Goal: Task Accomplishment & Management: Use online tool/utility

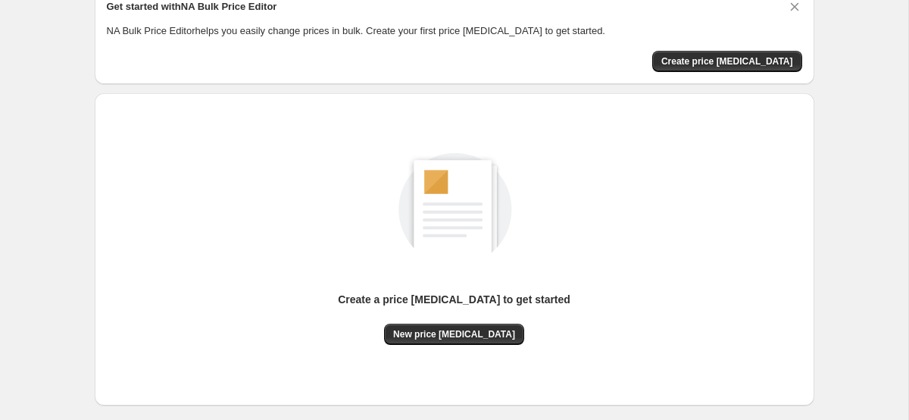
scroll to position [75, 0]
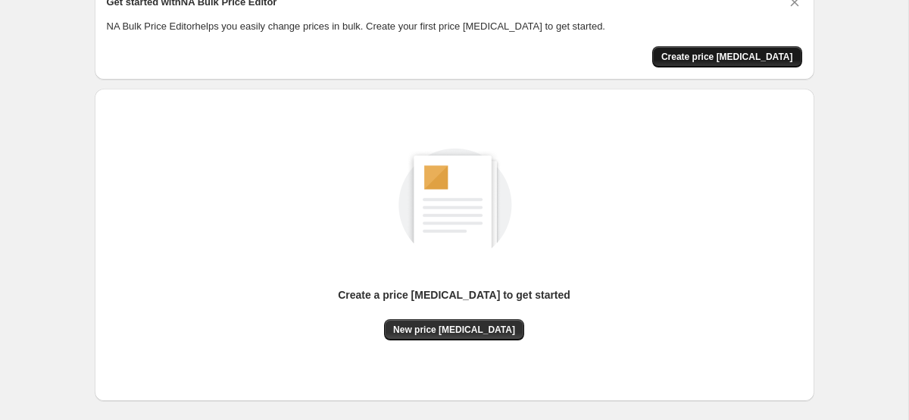
click at [726, 63] on button "Create price [MEDICAL_DATA]" at bounding box center [727, 56] width 150 height 21
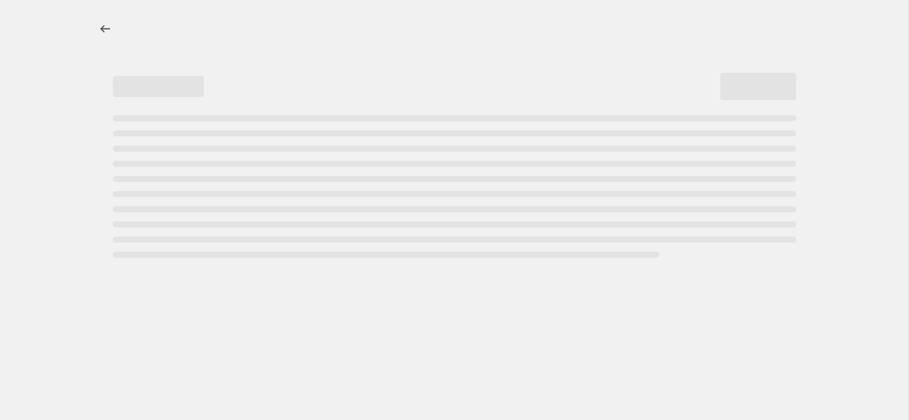
select select "percentage"
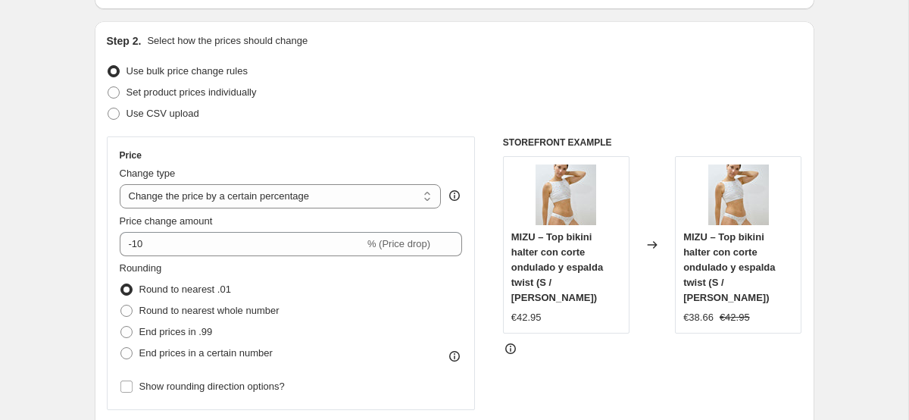
scroll to position [155, 0]
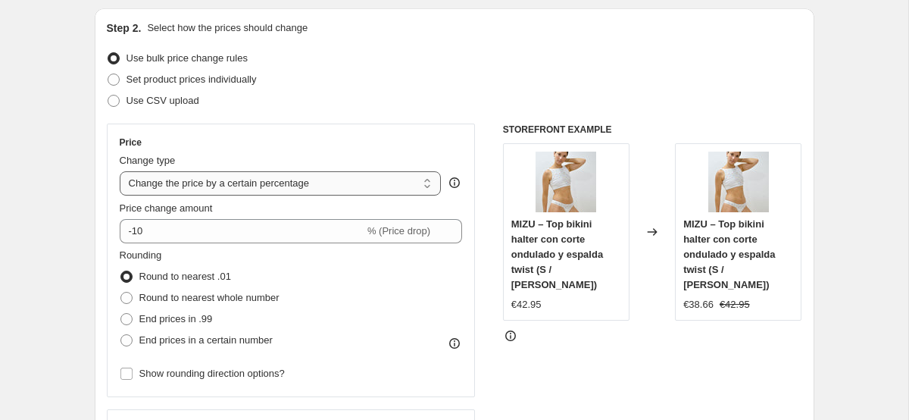
click at [306, 183] on select "Change the price to a certain amount Change the price by a certain amount Chang…" at bounding box center [281, 183] width 322 height 24
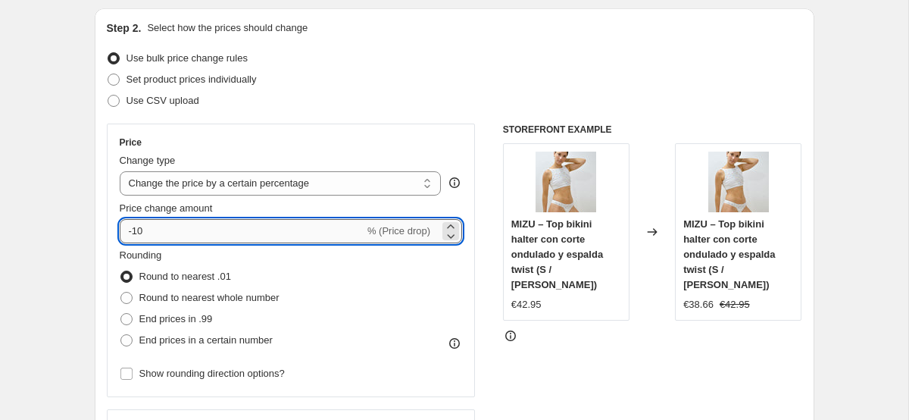
click at [275, 242] on input "-10" at bounding box center [242, 231] width 245 height 24
type input "-1"
type input "-40"
click at [321, 28] on div "Step 2. Select how the prices should change" at bounding box center [454, 27] width 695 height 15
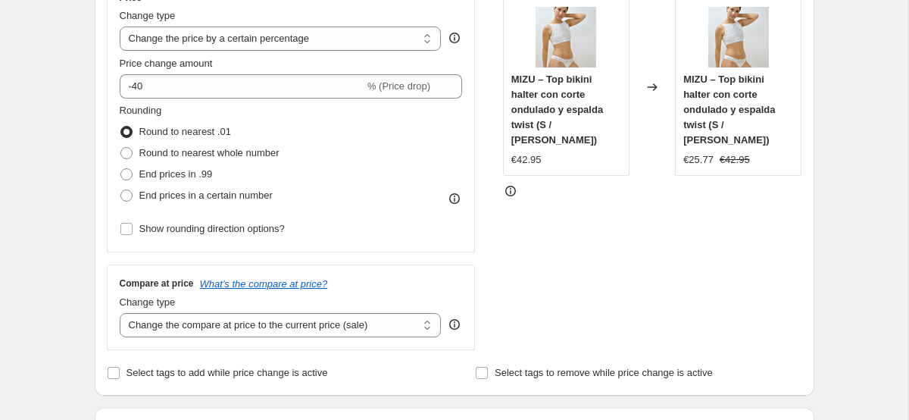
scroll to position [304, 0]
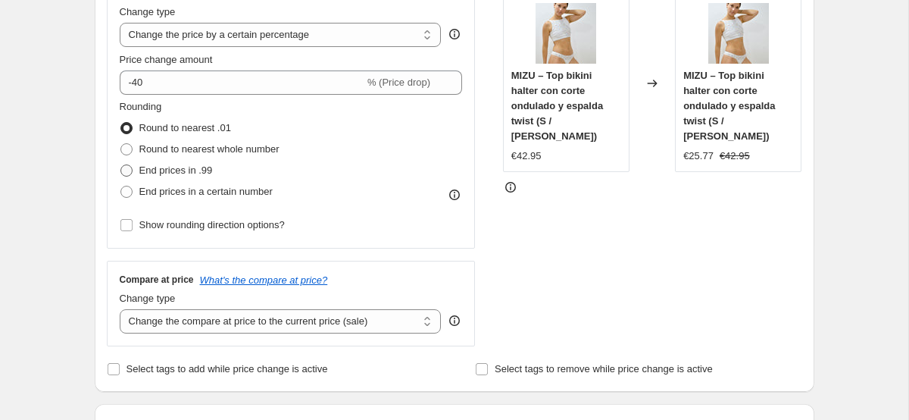
click at [141, 170] on span "End prices in .99" at bounding box center [175, 169] width 73 height 11
click at [121, 165] on input "End prices in .99" at bounding box center [120, 164] width 1 height 1
radio input "true"
click at [129, 130] on span at bounding box center [126, 128] width 12 height 12
click at [121, 123] on input "Round to nearest .01" at bounding box center [120, 122] width 1 height 1
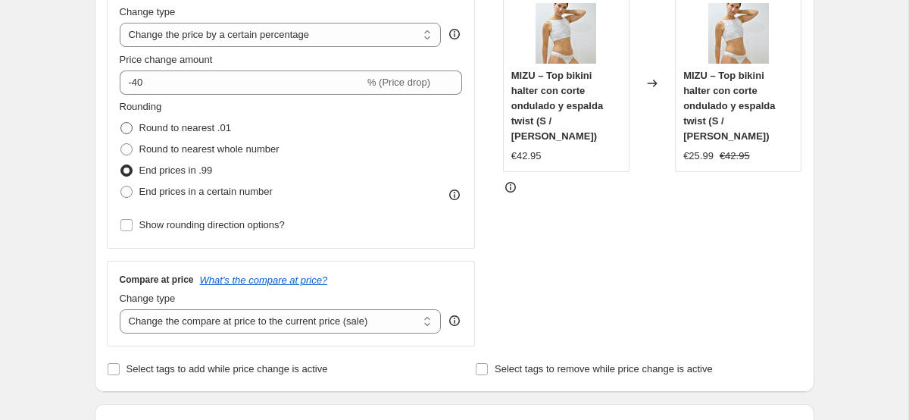
radio input "true"
click at [130, 172] on span at bounding box center [126, 170] width 12 height 12
click at [121, 165] on input "End prices in .99" at bounding box center [120, 164] width 1 height 1
radio input "true"
click at [128, 127] on span at bounding box center [126, 128] width 12 height 12
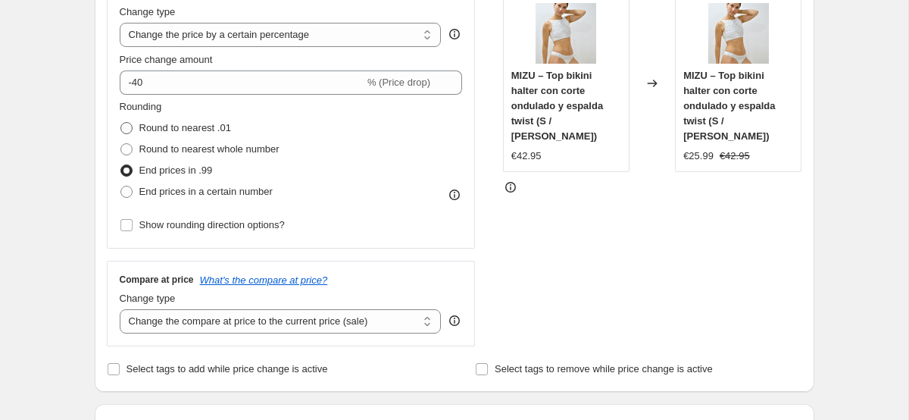
click at [121, 123] on input "Round to nearest .01" at bounding box center [120, 122] width 1 height 1
radio input "true"
click at [123, 172] on span at bounding box center [126, 170] width 12 height 12
click at [121, 165] on input "End prices in .99" at bounding box center [120, 164] width 1 height 1
radio input "true"
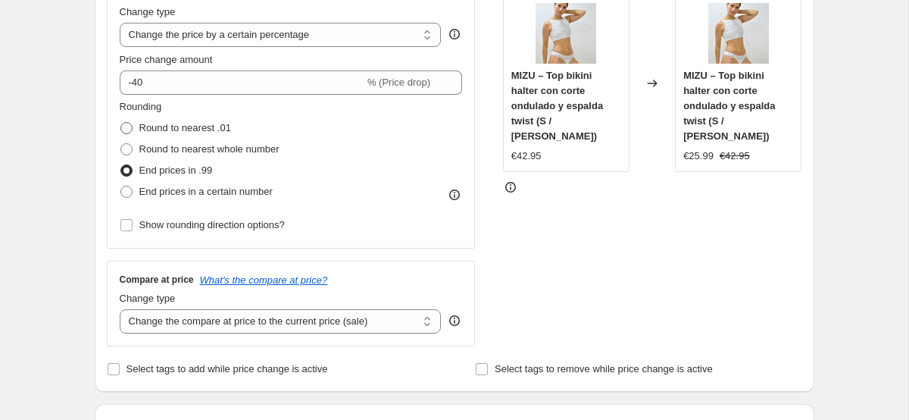
click at [124, 126] on span at bounding box center [126, 128] width 12 height 12
click at [121, 123] on input "Round to nearest .01" at bounding box center [120, 122] width 1 height 1
radio input "true"
click at [124, 167] on span at bounding box center [126, 170] width 12 height 12
click at [121, 165] on input "End prices in .99" at bounding box center [120, 164] width 1 height 1
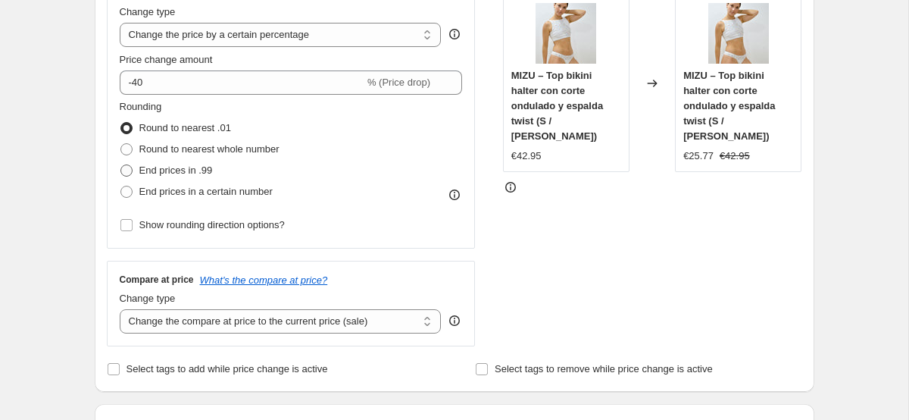
radio input "true"
click at [128, 125] on span at bounding box center [126, 128] width 12 height 12
click at [121, 123] on input "Round to nearest .01" at bounding box center [120, 122] width 1 height 1
radio input "true"
click at [124, 168] on span at bounding box center [126, 170] width 12 height 12
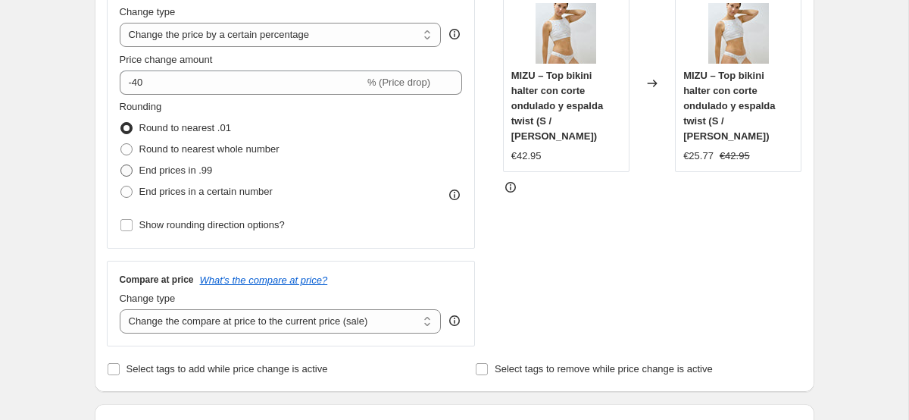
click at [121, 165] on input "End prices in .99" at bounding box center [120, 164] width 1 height 1
radio input "true"
click at [131, 134] on span at bounding box center [127, 128] width 14 height 14
click at [121, 123] on input "Round to nearest .01" at bounding box center [120, 122] width 1 height 1
radio input "true"
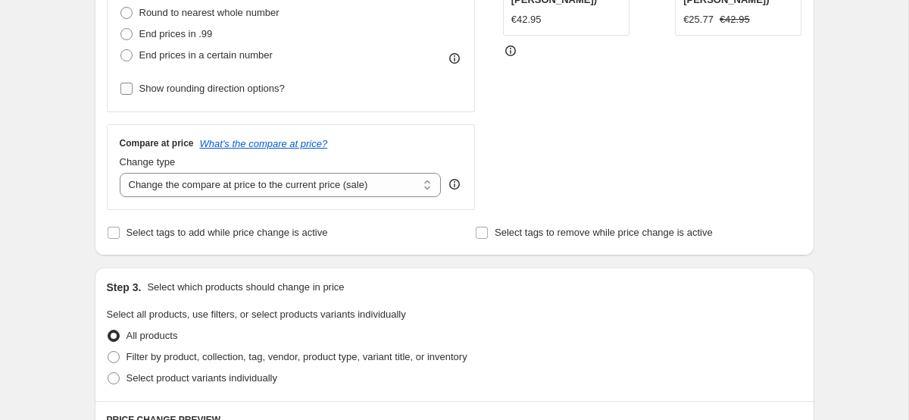
scroll to position [445, 0]
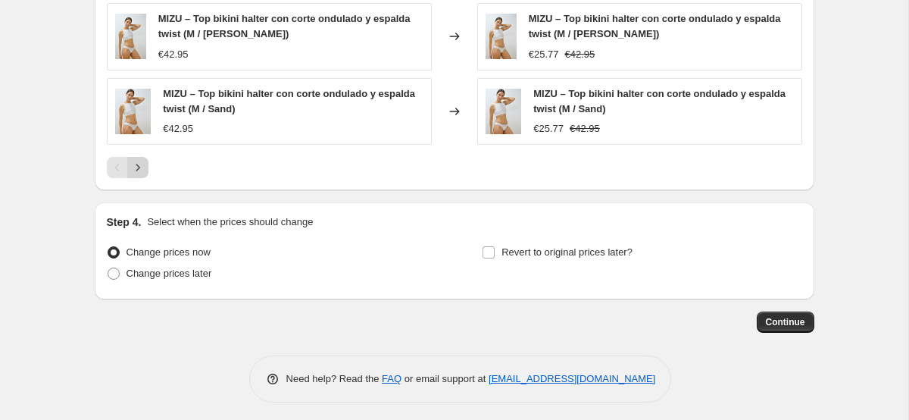
click at [140, 173] on icon "Next" at bounding box center [137, 167] width 15 height 15
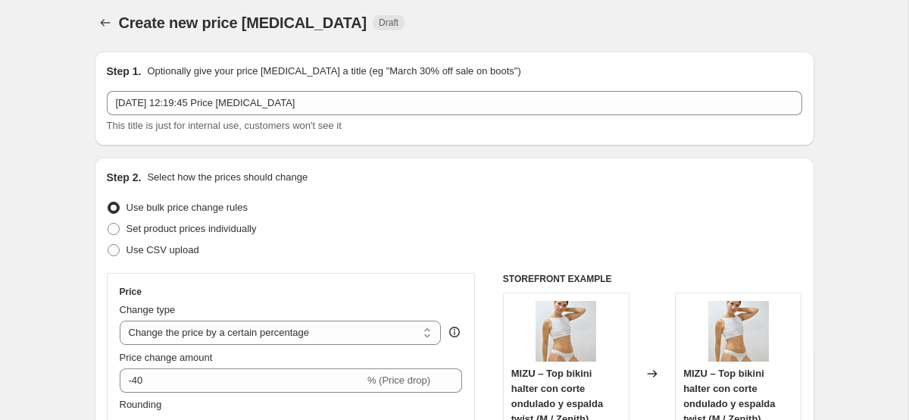
scroll to position [2, 0]
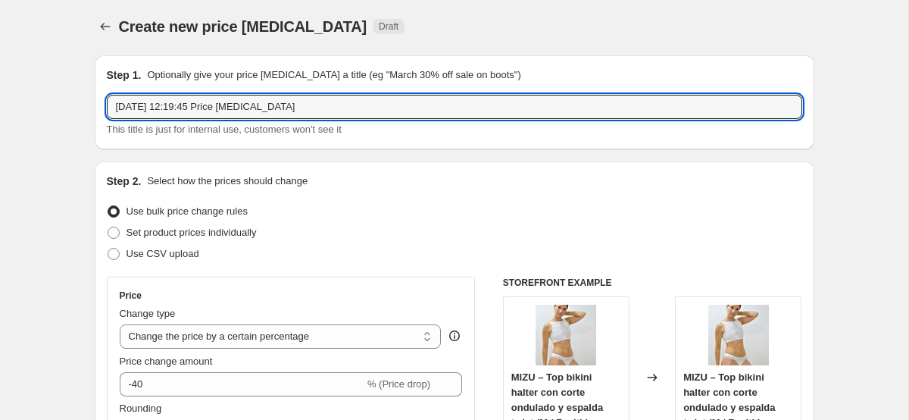
drag, startPoint x: 314, startPoint y: 110, endPoint x: 104, endPoint y: 113, distance: 209.8
click at [104, 113] on div "Step 1. Optionally give your price [MEDICAL_DATA] a title (eg "March 30% off sa…" at bounding box center [454, 102] width 719 height 94
click at [138, 108] on input "Sayonara VERANO" at bounding box center [454, 107] width 695 height 24
click at [316, 106] on input "SAYONARA VERANO" at bounding box center [454, 107] width 695 height 24
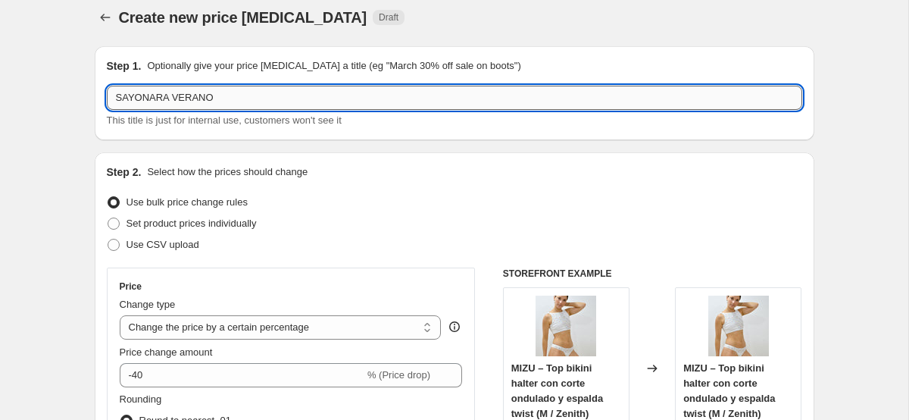
scroll to position [6, 0]
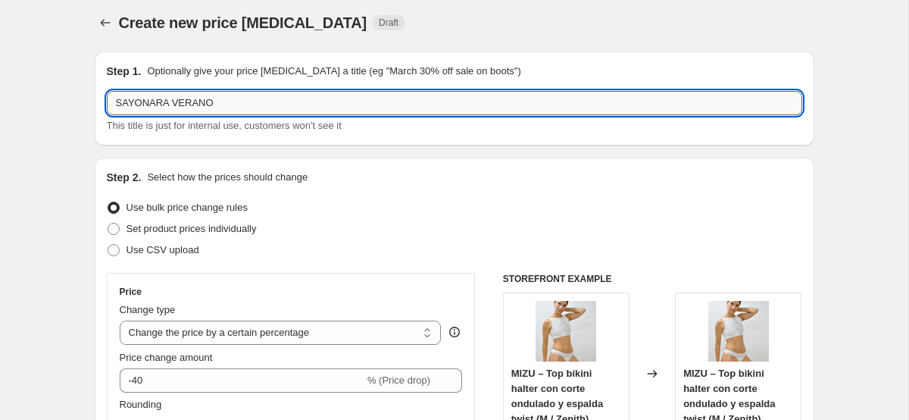
click at [186, 103] on input "SAYONARA VERANO" at bounding box center [454, 103] width 695 height 24
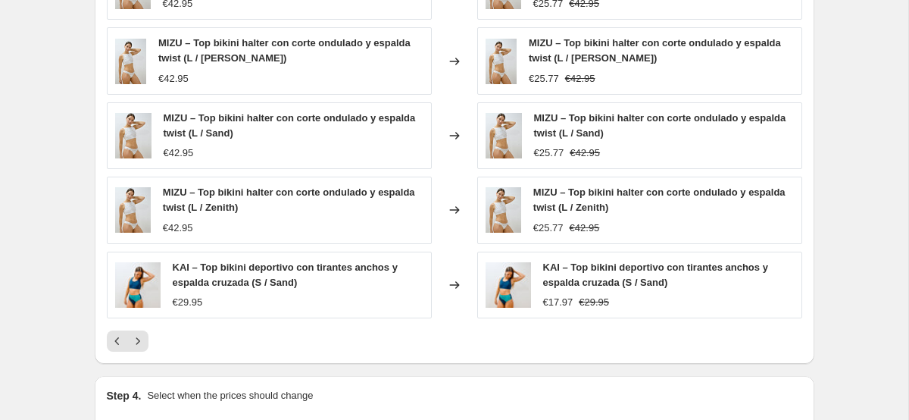
scroll to position [1119, 0]
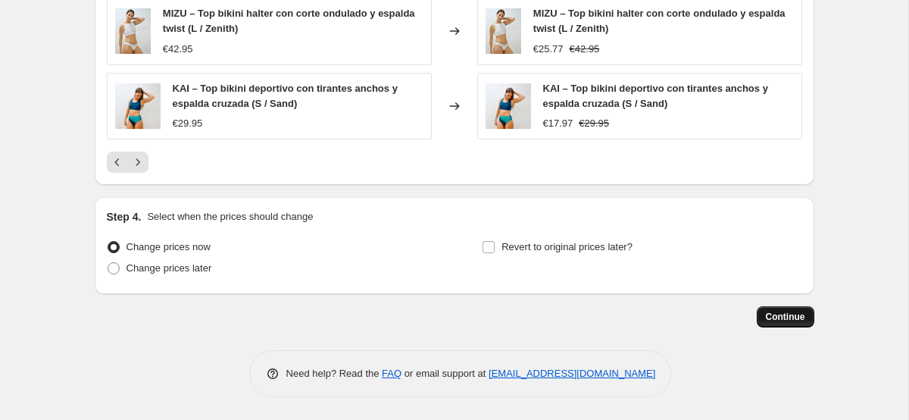
type input "Sayonara Verano -40% off"
click at [793, 326] on button "Continue" at bounding box center [786, 316] width 58 height 21
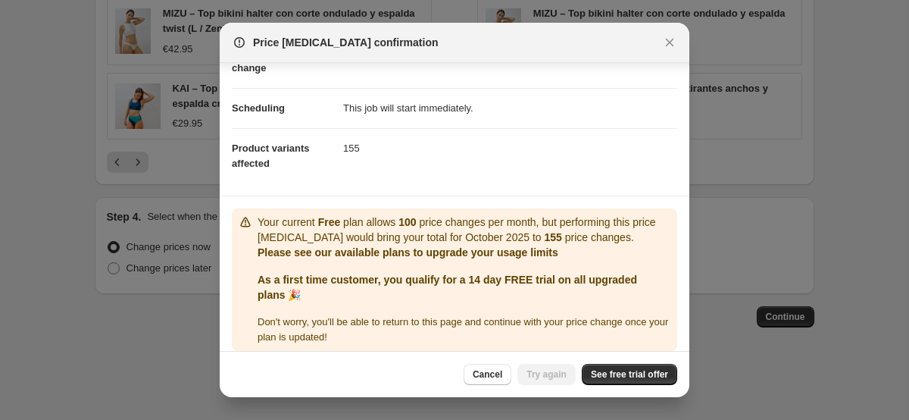
scroll to position [109, 0]
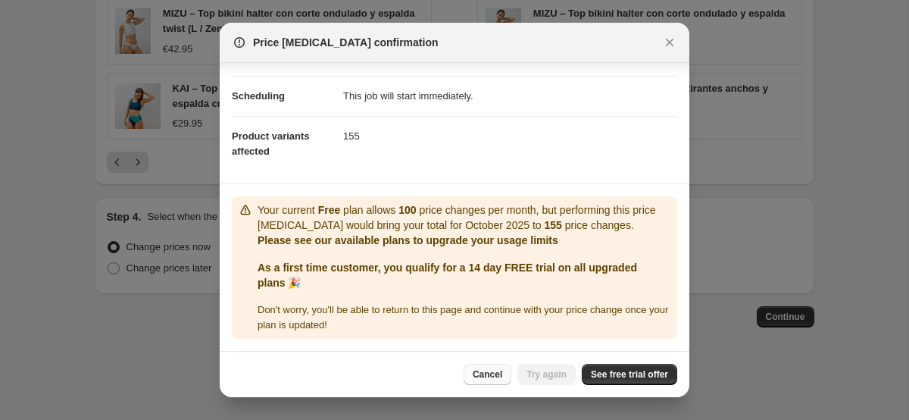
click at [488, 373] on span "Cancel" at bounding box center [488, 374] width 30 height 12
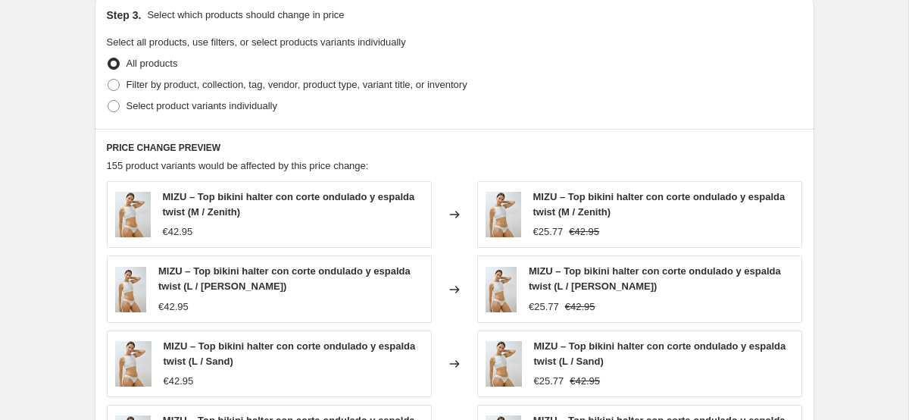
scroll to position [672, 0]
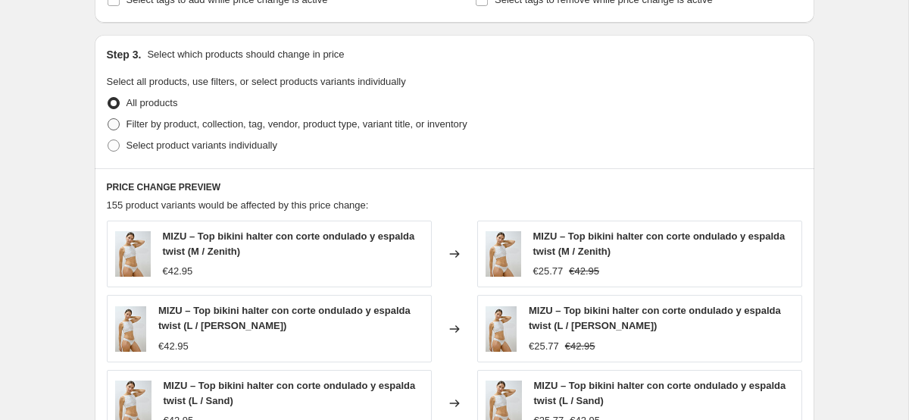
click at [113, 127] on span at bounding box center [114, 124] width 12 height 12
click at [108, 119] on input "Filter by product, collection, tag, vendor, product type, variant title, or inv…" at bounding box center [108, 118] width 1 height 1
radio input "true"
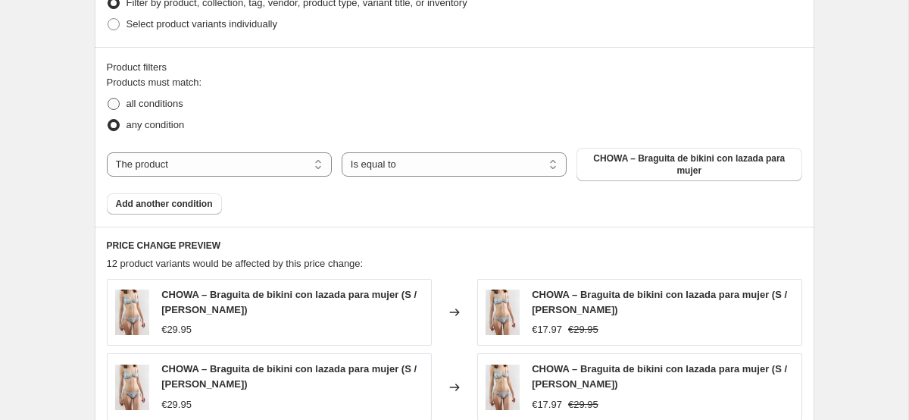
scroll to position [721, 0]
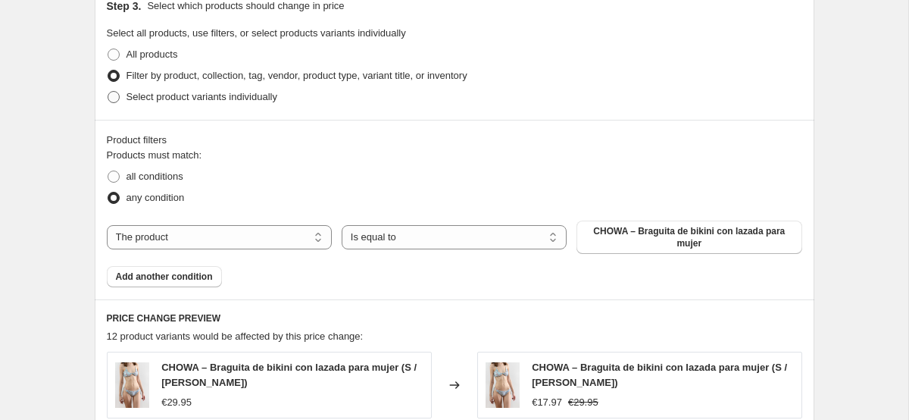
click at [126, 101] on span "Select product variants individually" at bounding box center [201, 96] width 151 height 11
click at [108, 92] on input "Select product variants individually" at bounding box center [108, 91] width 1 height 1
radio input "true"
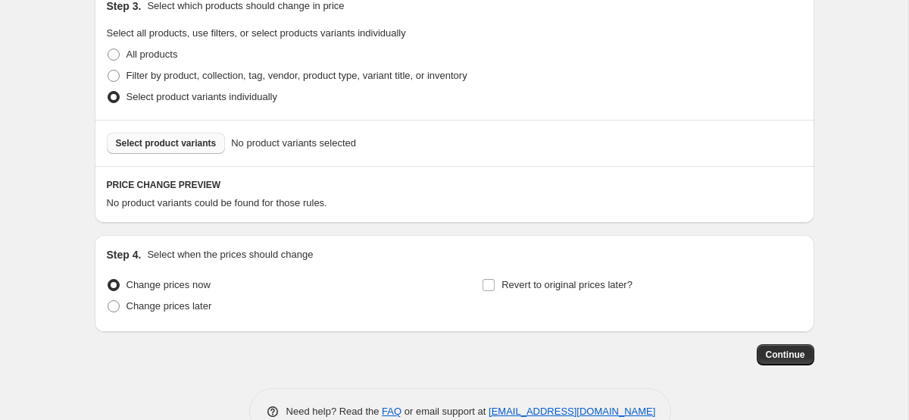
click at [160, 150] on button "Select product variants" at bounding box center [166, 143] width 119 height 21
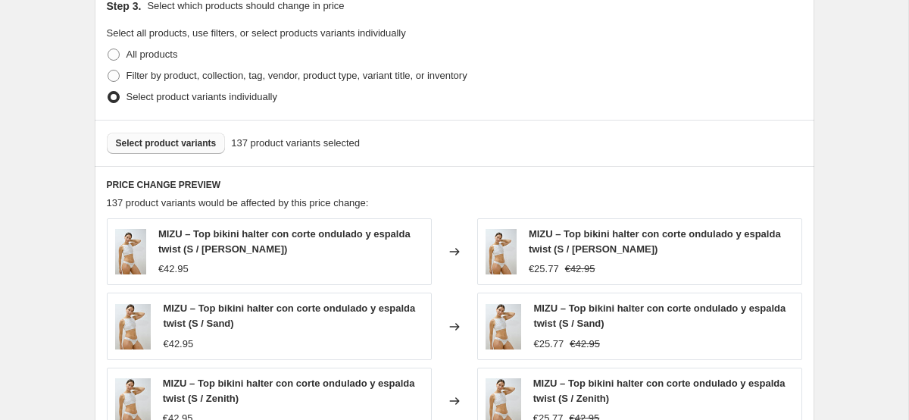
click at [209, 144] on span "Select product variants" at bounding box center [166, 143] width 101 height 12
click at [197, 139] on span "Select product variants" at bounding box center [166, 143] width 101 height 12
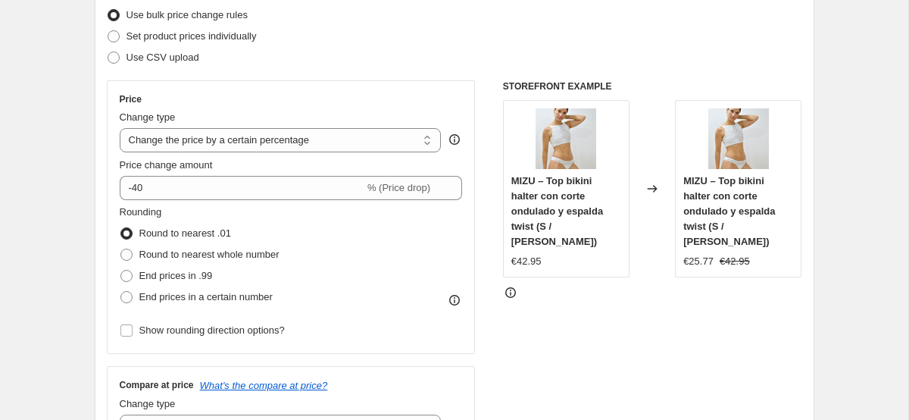
scroll to position [0, 0]
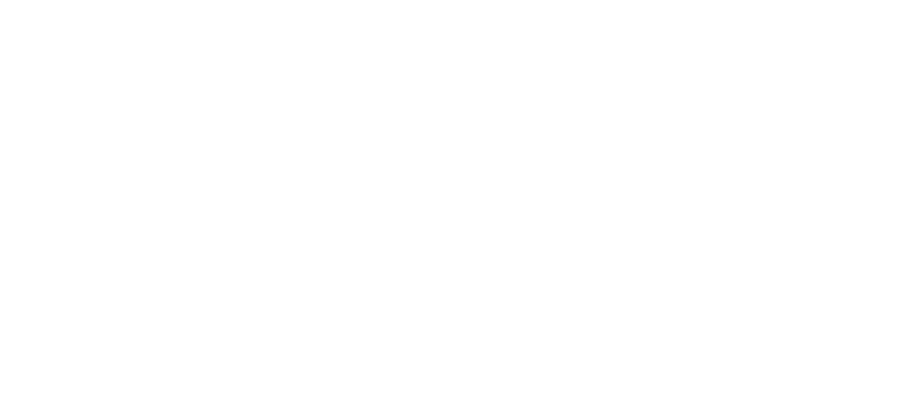
select select "percentage"
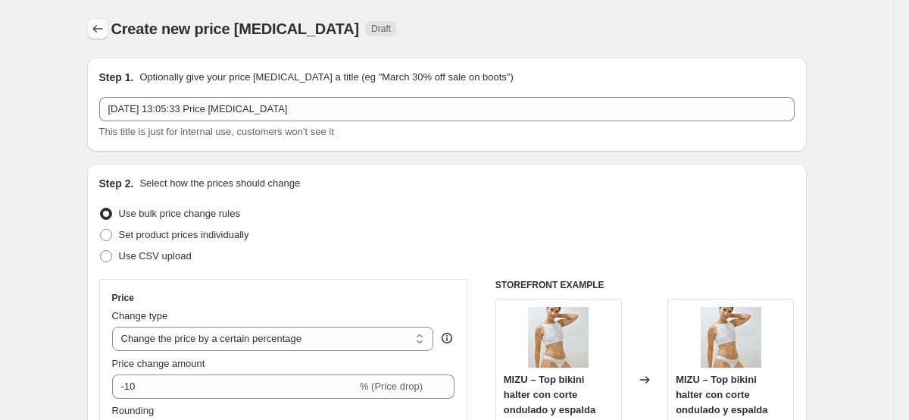
click at [96, 36] on button "Price change jobs" at bounding box center [97, 28] width 21 height 21
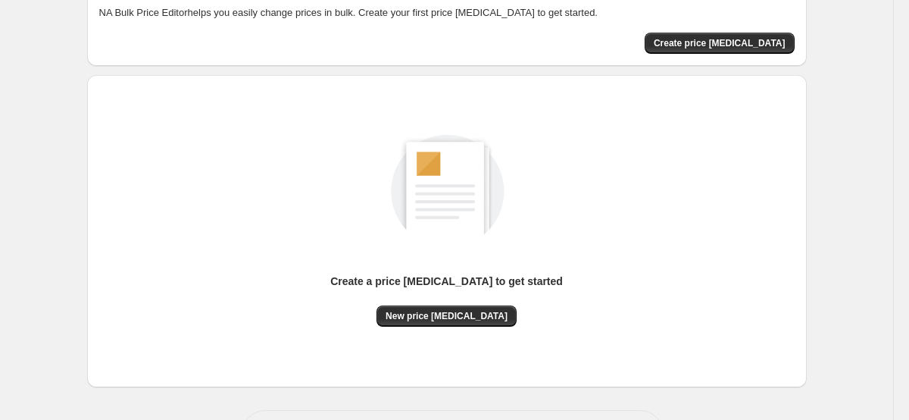
scroll to position [148, 0]
